Goal: Find specific page/section: Find specific page/section

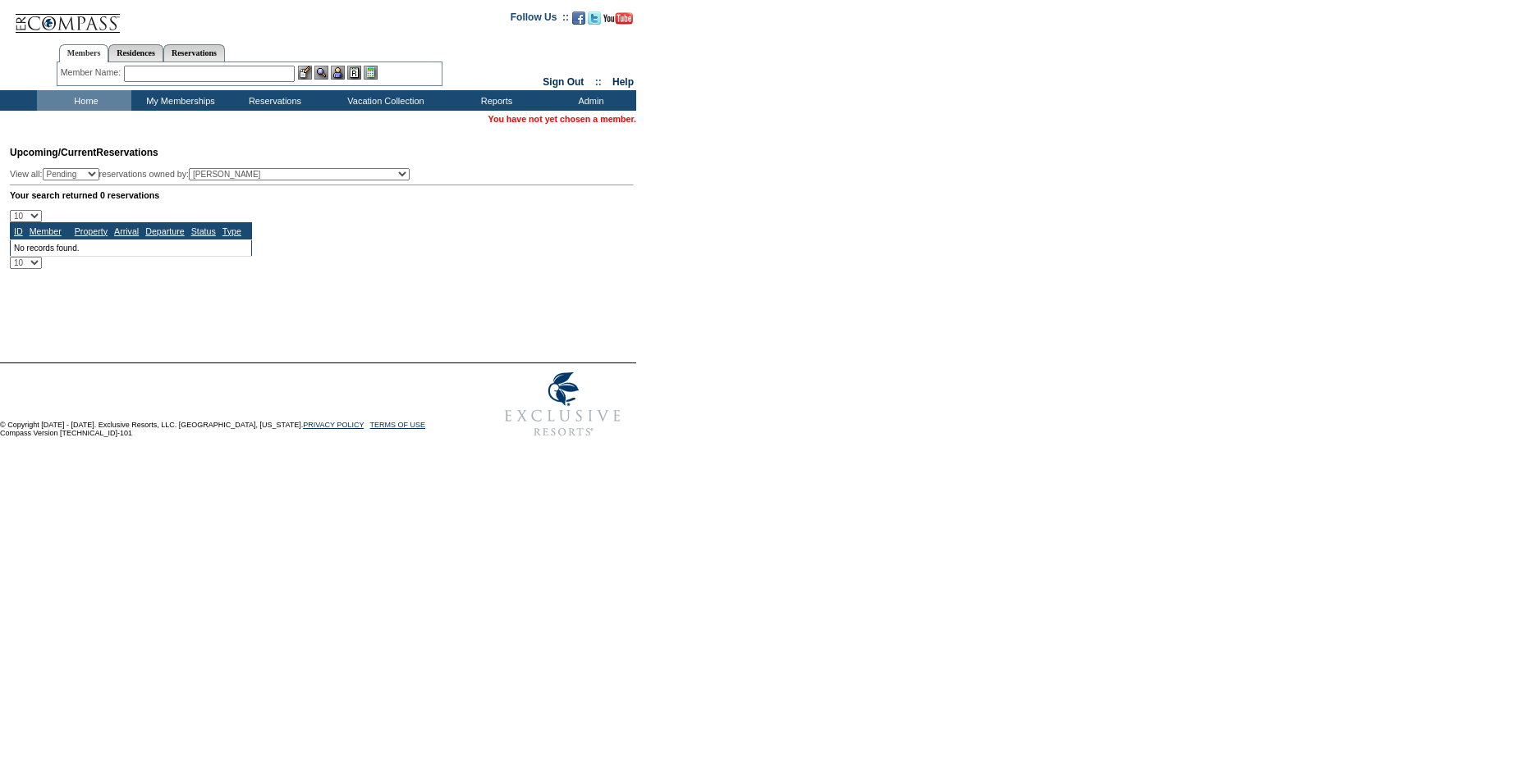
click at [167, 78] on input "text" at bounding box center [209, 74] width 171 height 16
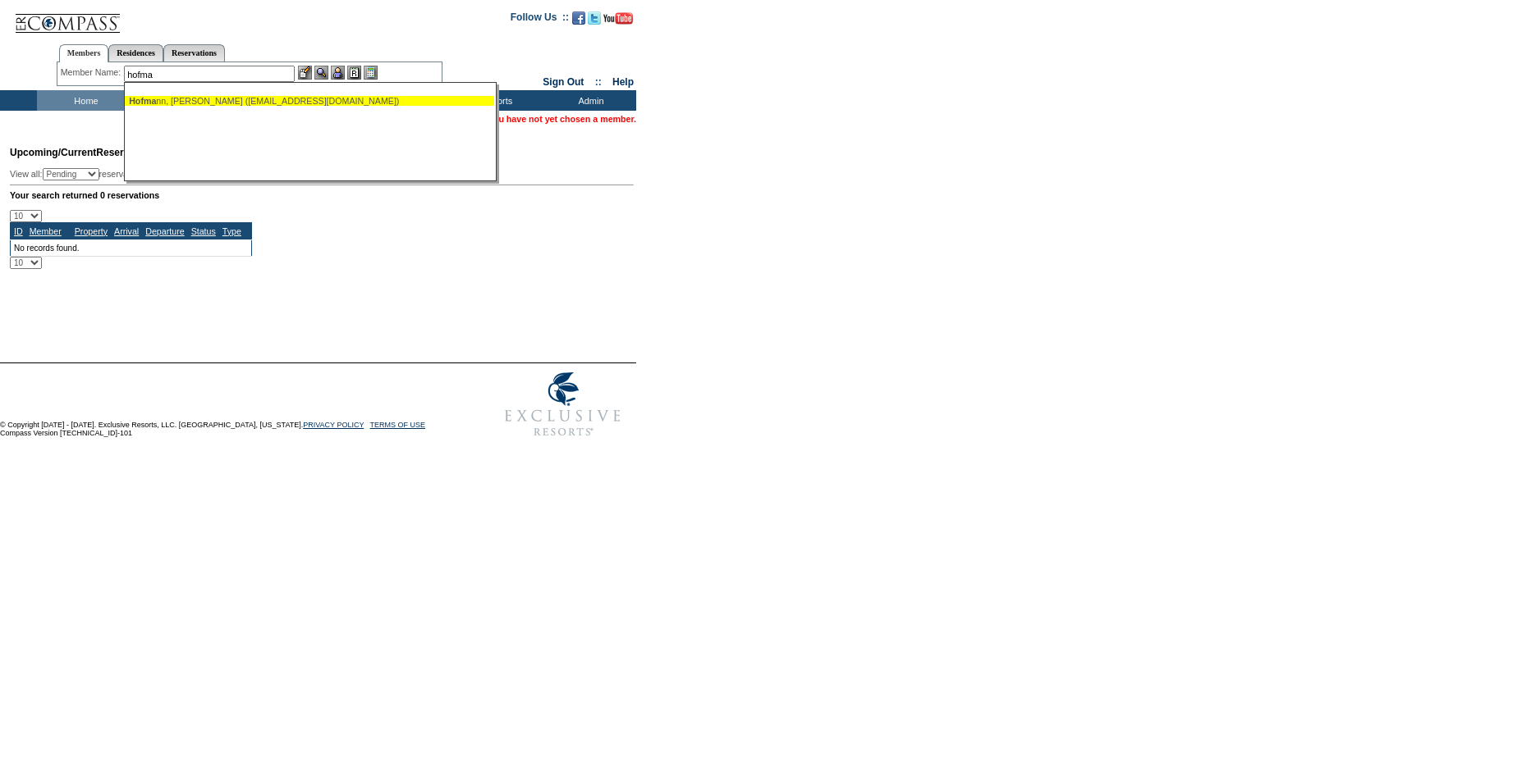
click at [169, 103] on div "Hofma nn, Richard (richinstlucie@gmail.com)" at bounding box center [309, 100] width 361 height 10
type input "Hofmann, Richard (richinstlucie@gmail.com)"
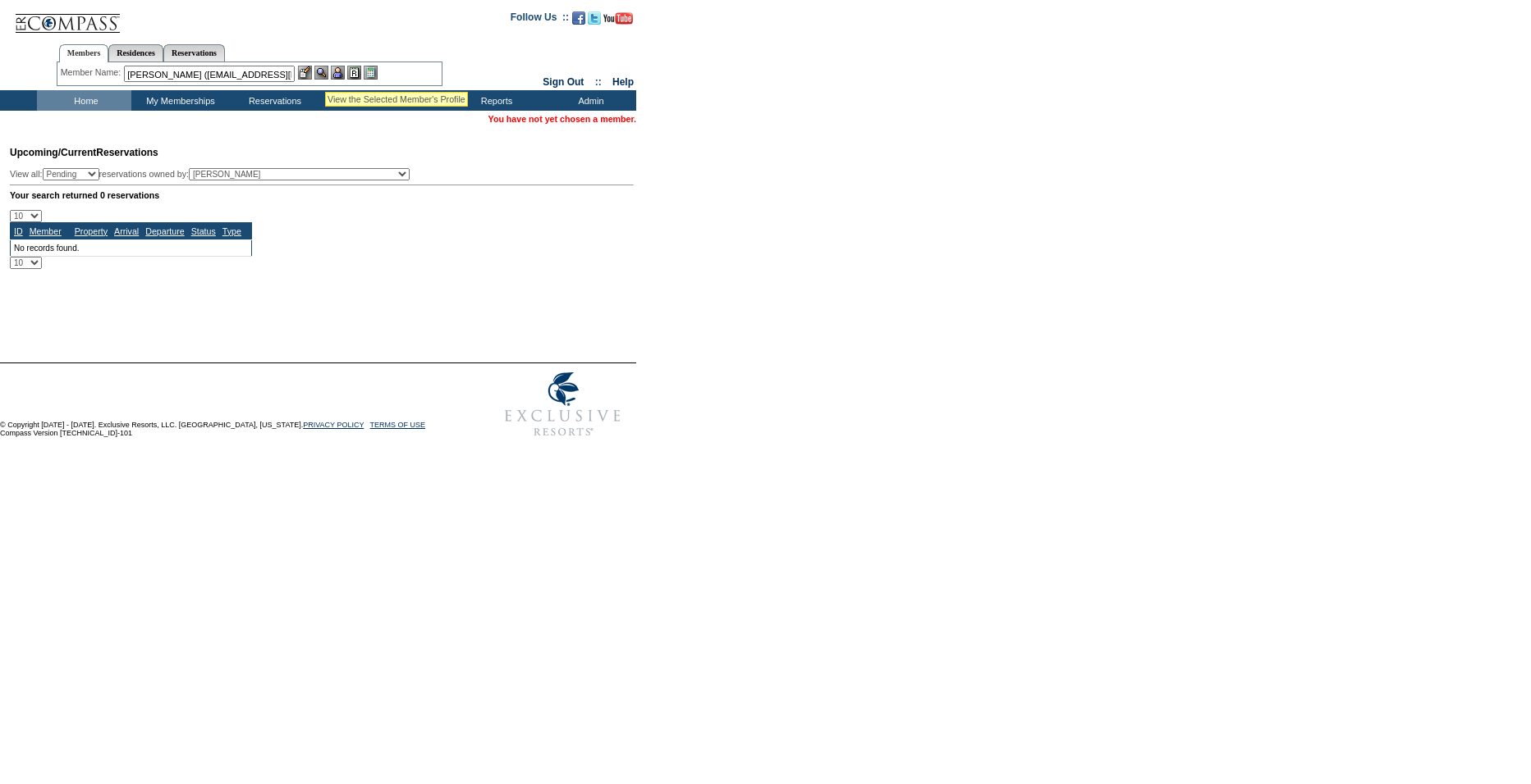
click at [325, 71] on img at bounding box center [321, 72] width 14 height 14
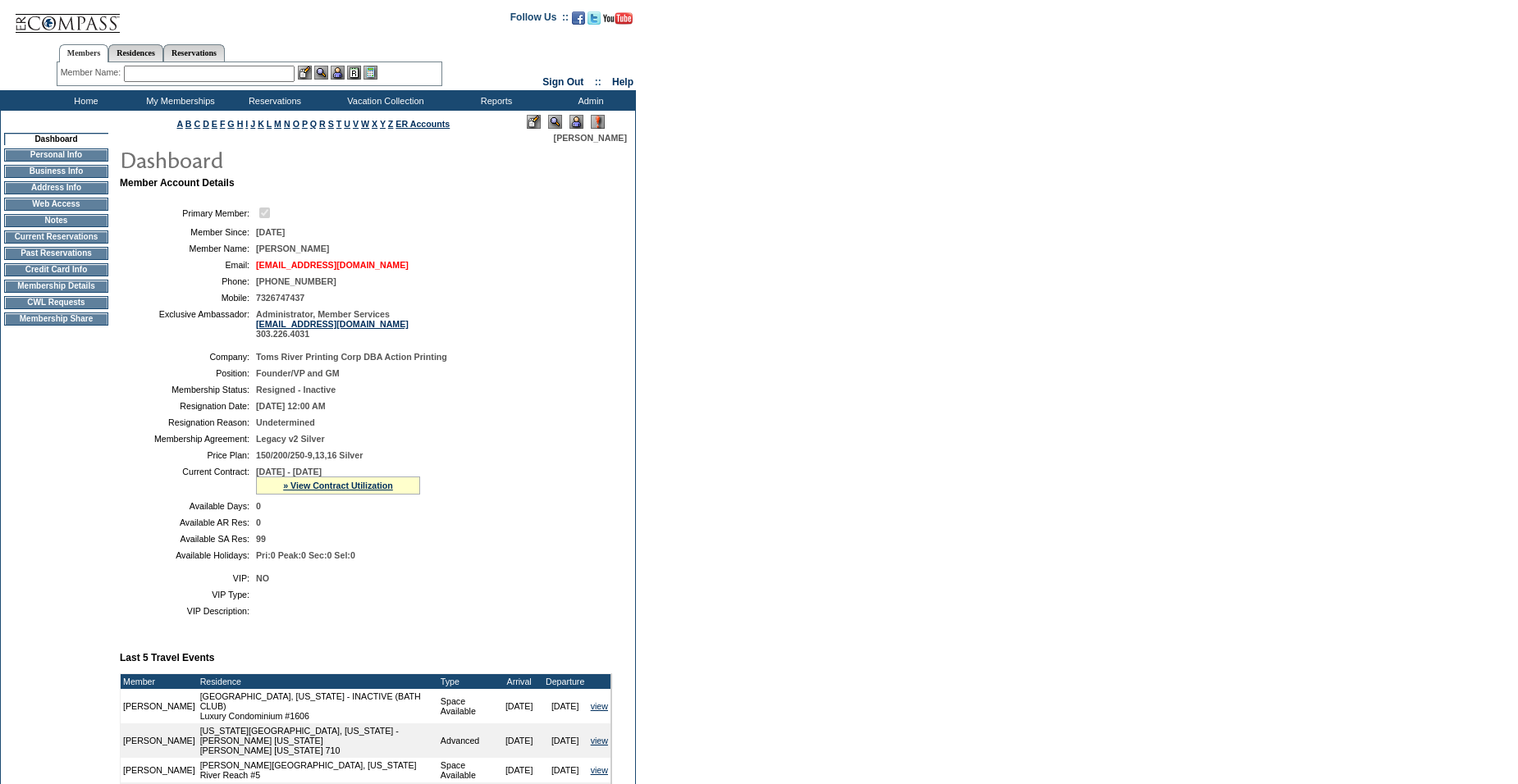
click at [286, 269] on link "[EMAIL_ADDRESS][DOMAIN_NAME]" at bounding box center [332, 264] width 152 height 10
click at [191, 72] on input "text" at bounding box center [209, 74] width 170 height 16
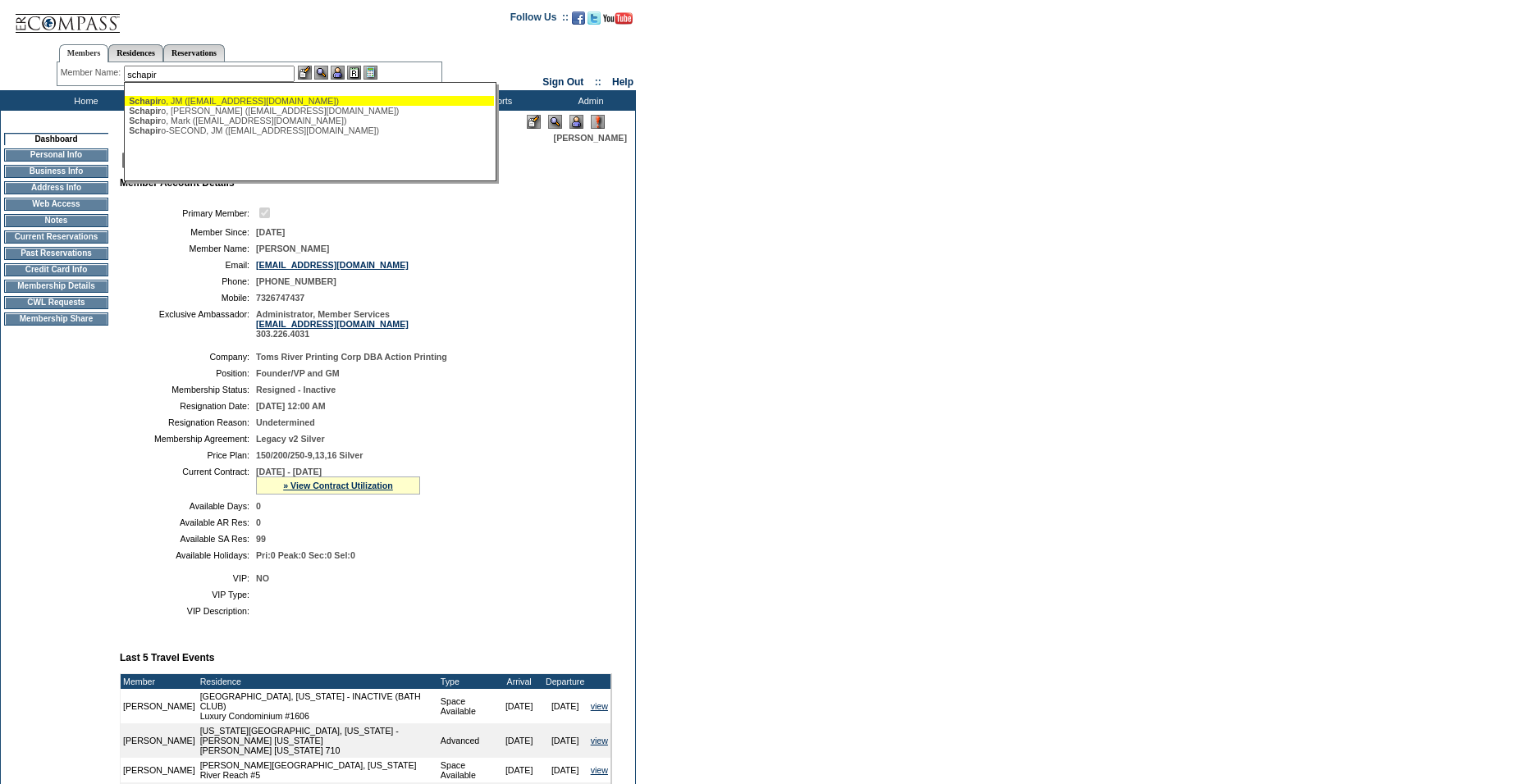
click at [160, 104] on span "Schapir" at bounding box center [144, 100] width 32 height 10
type input "[PERSON_NAME] ([EMAIL_ADDRESS][DOMAIN_NAME])"
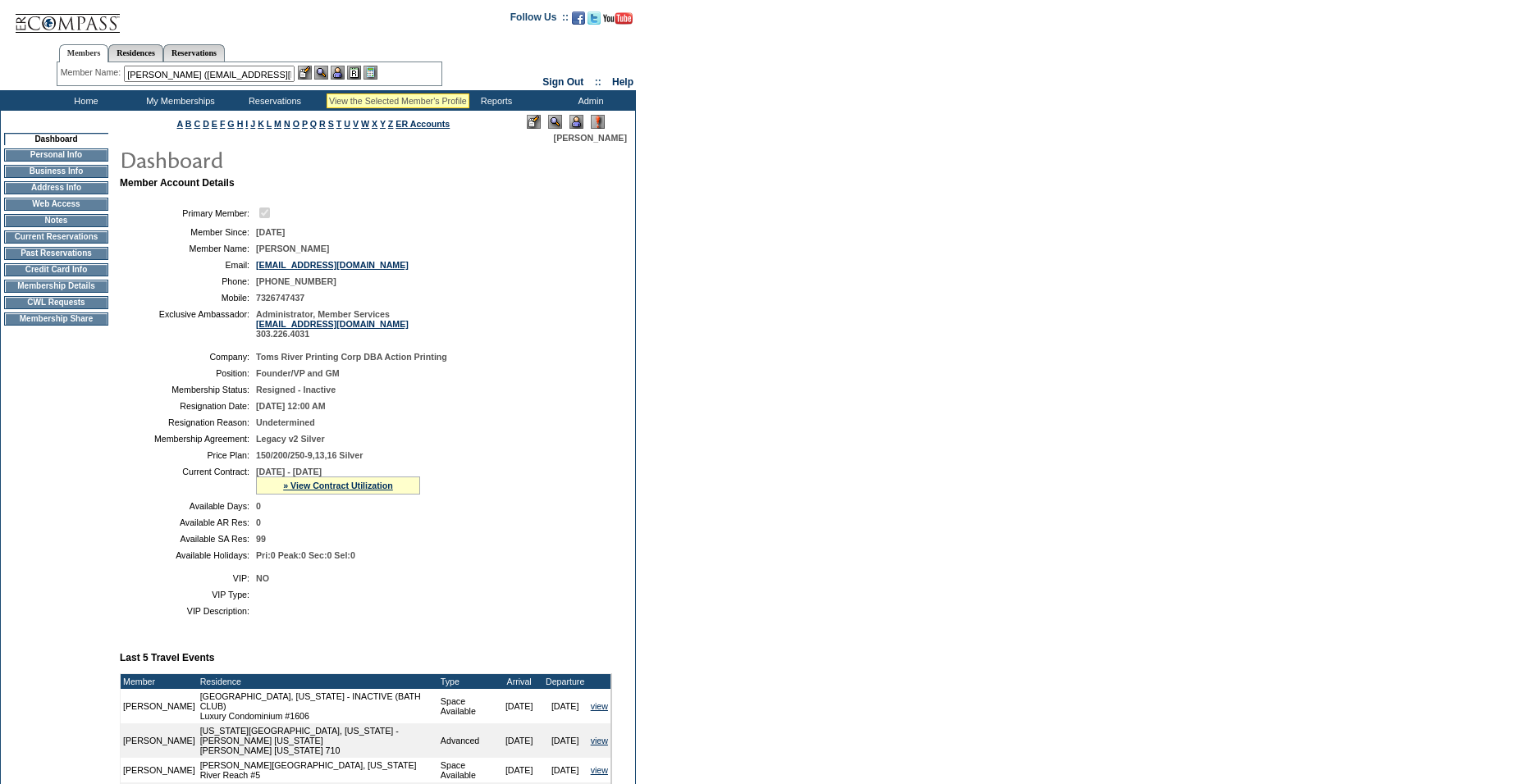
click at [324, 70] on img at bounding box center [321, 72] width 14 height 14
